Goal: Check status: Check status

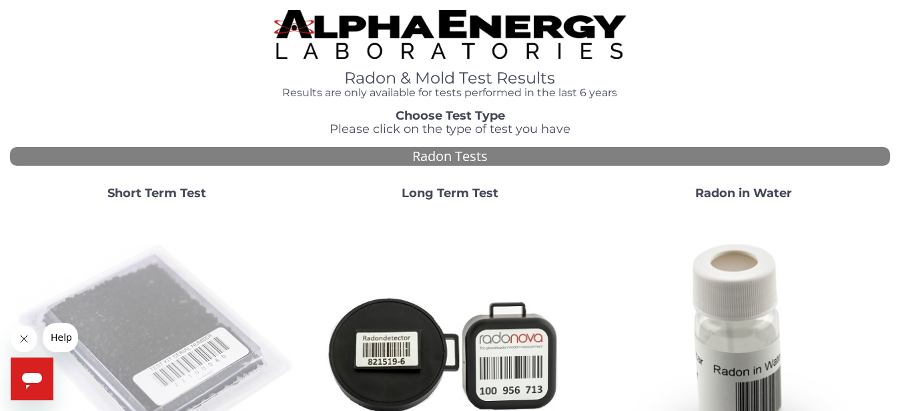
click at [134, 316] on img at bounding box center [156, 352] width 283 height 283
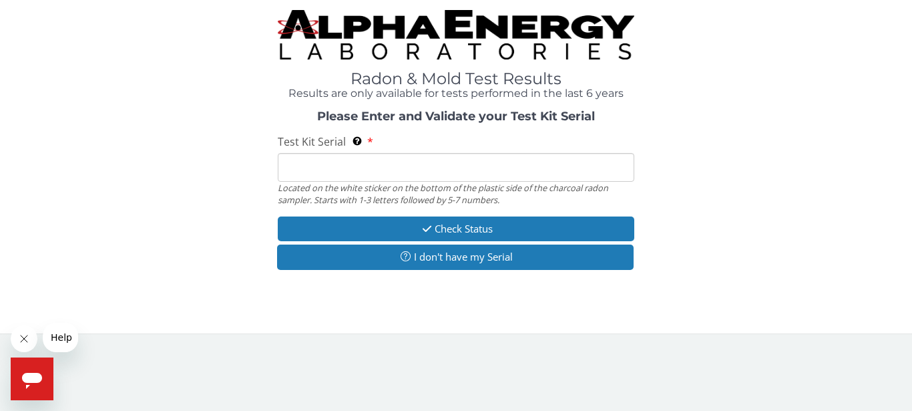
click at [414, 164] on input "Test Kit Serial Located on the white sticker on the bottom of the plastic side …" at bounding box center [456, 167] width 356 height 29
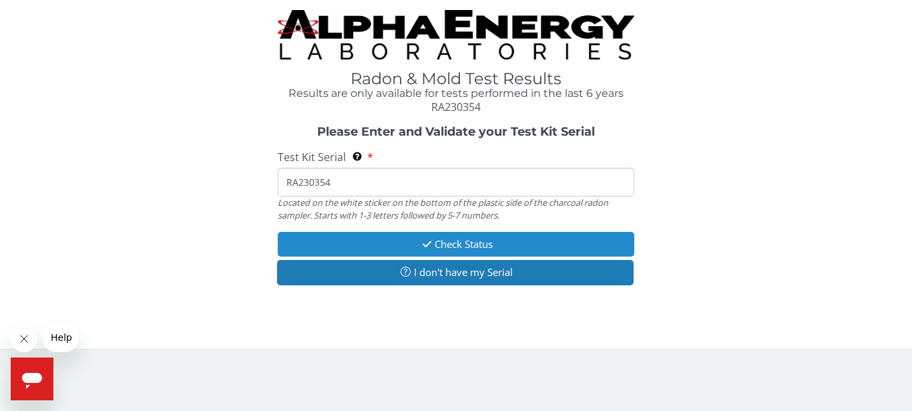
type input "RA230354"
click at [428, 241] on icon "button" at bounding box center [426, 244] width 15 height 10
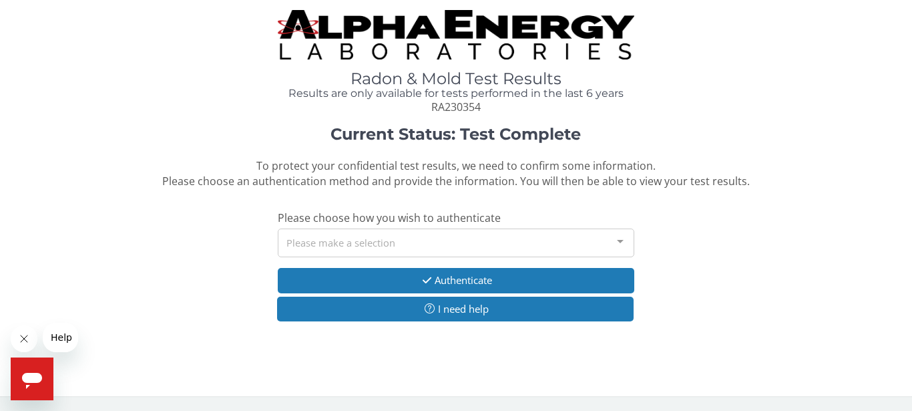
click at [428, 241] on div "Please make a selection" at bounding box center [456, 242] width 356 height 29
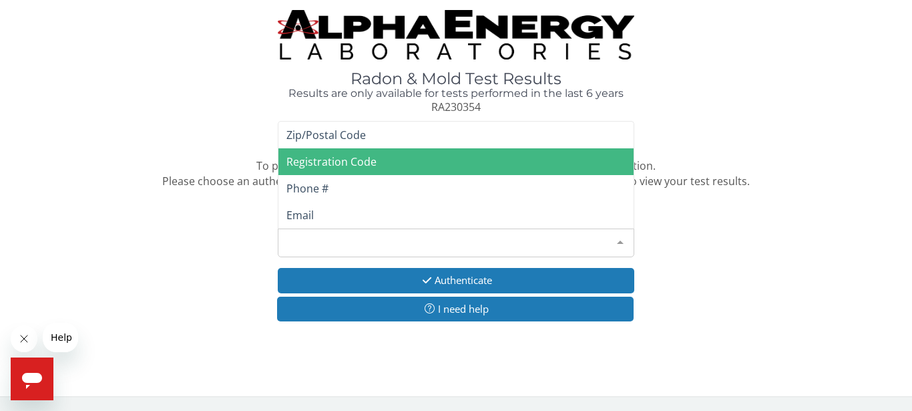
click at [378, 160] on span "Registration Code" at bounding box center [455, 161] width 355 height 27
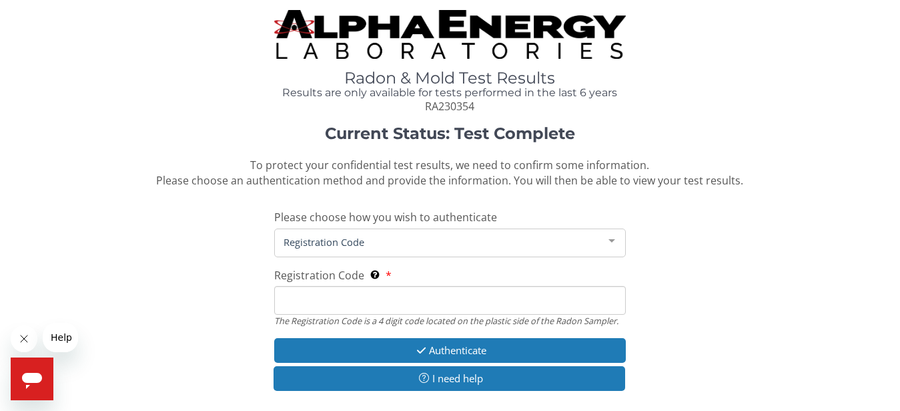
click at [366, 297] on input "Registration Code The Registration Code is a 4 digit code located on the plasti…" at bounding box center [450, 300] width 352 height 29
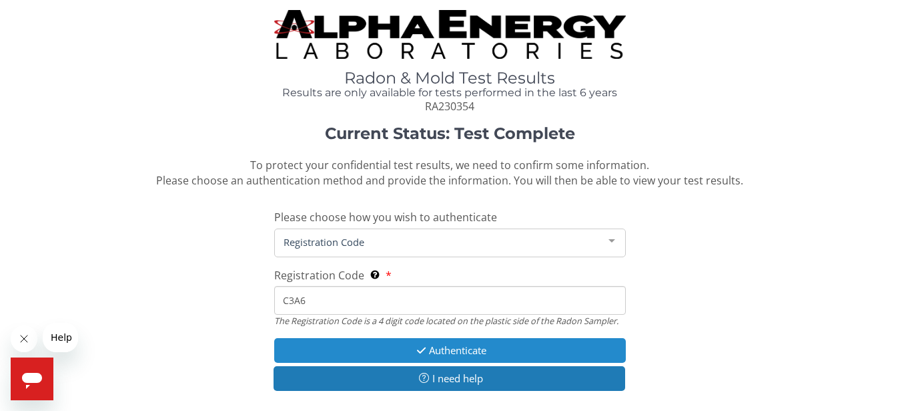
type input "C3A6"
click at [546, 349] on button "Authenticate" at bounding box center [450, 350] width 352 height 25
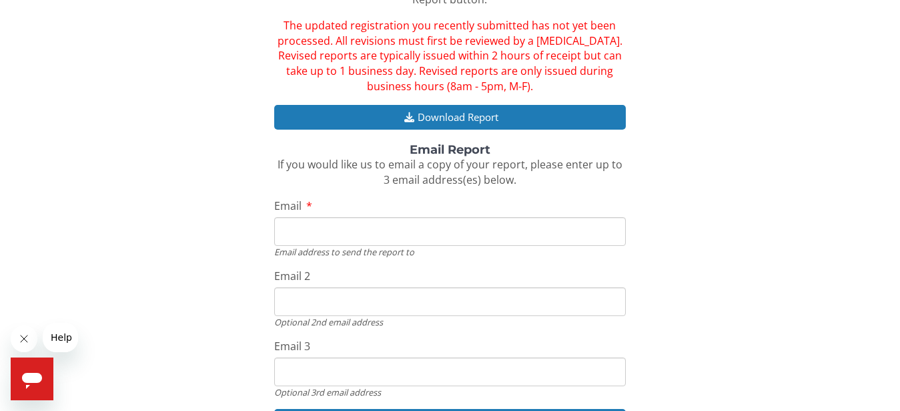
scroll to position [152, 0]
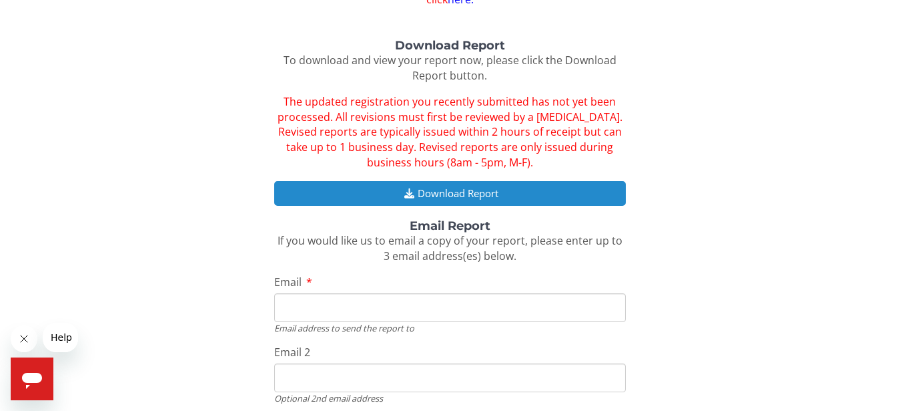
click at [465, 192] on button "Download Report" at bounding box center [450, 193] width 352 height 25
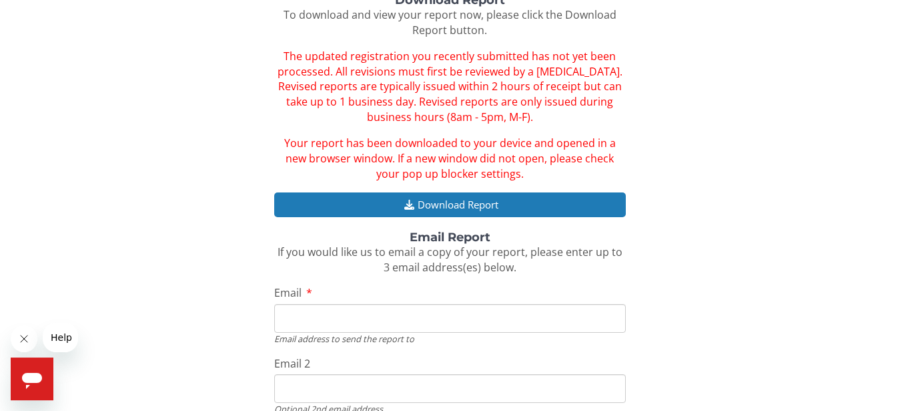
scroll to position [228, 0]
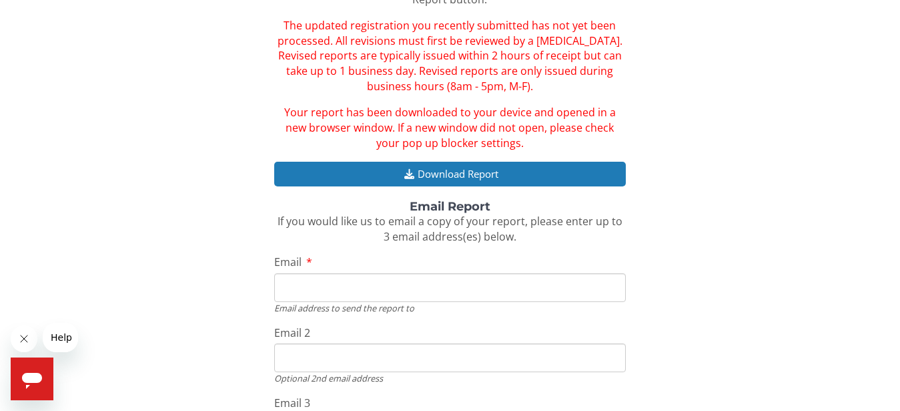
click at [417, 288] on input "Email" at bounding box center [450, 287] width 352 height 29
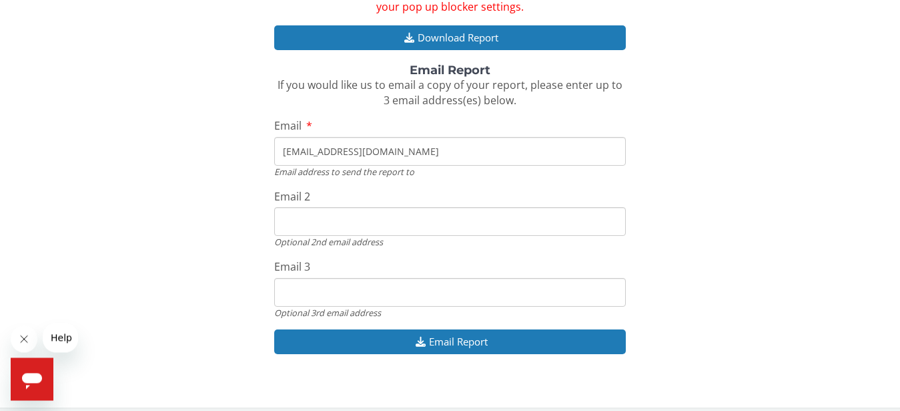
scroll to position [374, 0]
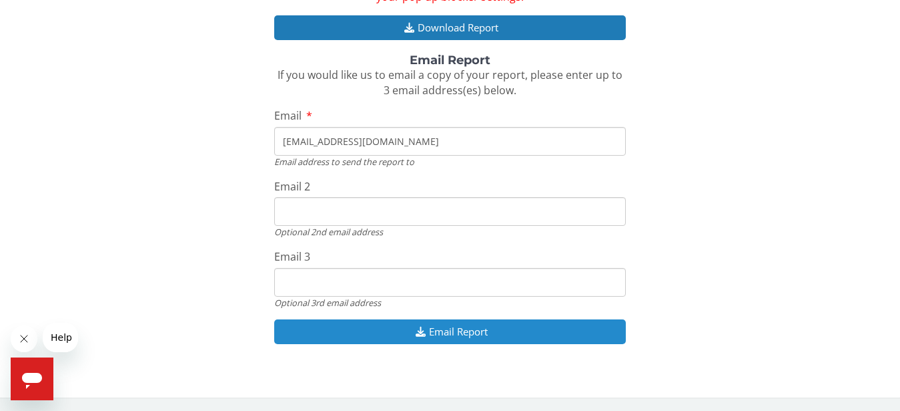
type input "[EMAIL_ADDRESS][DOMAIN_NAME]"
click at [502, 326] on button "Email Report" at bounding box center [450, 331] width 352 height 25
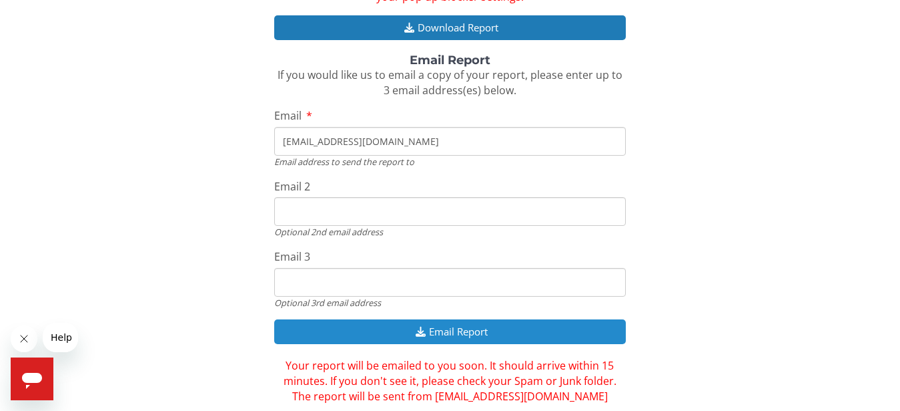
click at [563, 331] on button "Email Report" at bounding box center [450, 331] width 352 height 25
